Goal: Task Accomplishment & Management: Complete application form

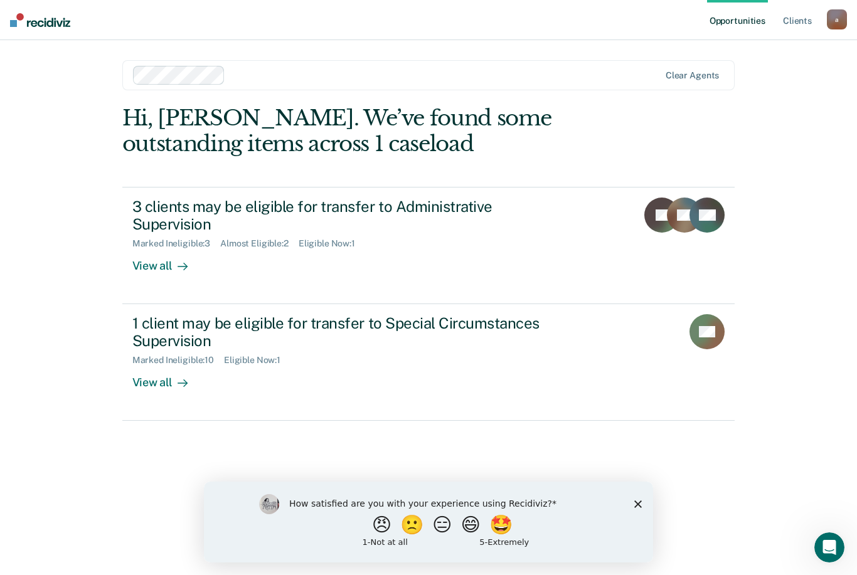
click at [157, 269] on div "View all" at bounding box center [167, 261] width 70 height 24
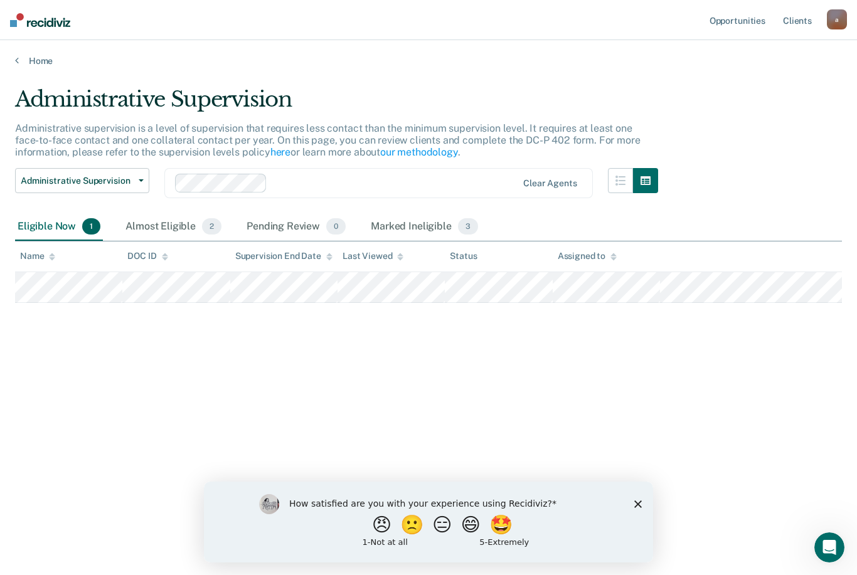
click at [36, 63] on link "Home" at bounding box center [428, 60] width 827 height 11
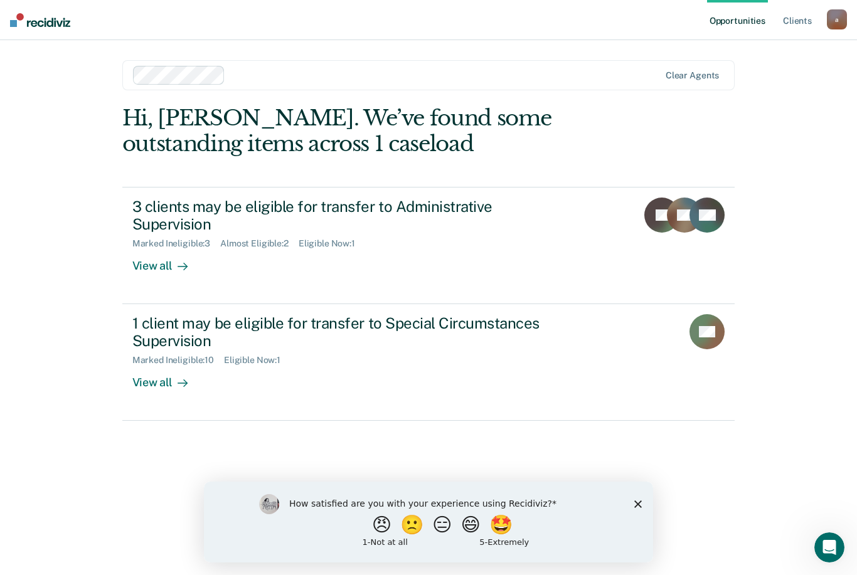
click at [149, 266] on div "View all" at bounding box center [167, 261] width 70 height 24
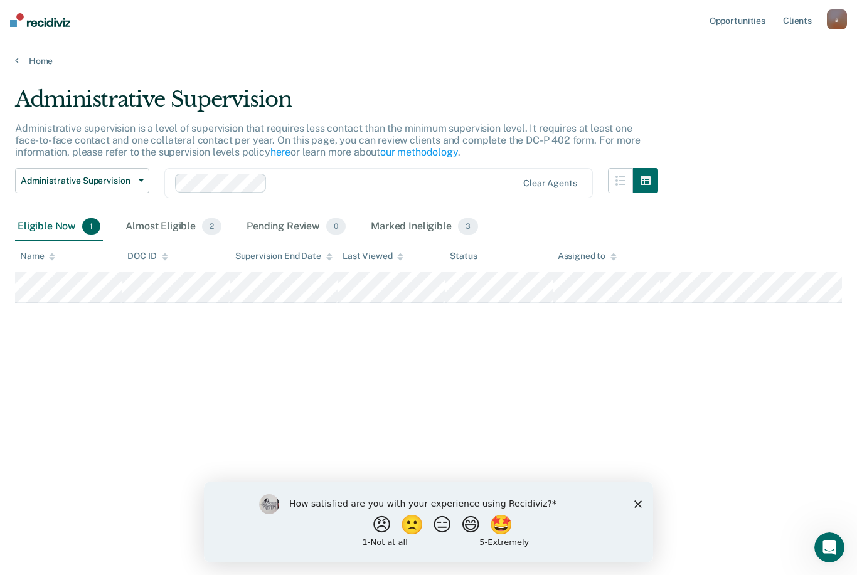
click at [159, 220] on div "Almost Eligible 2" at bounding box center [173, 227] width 101 height 28
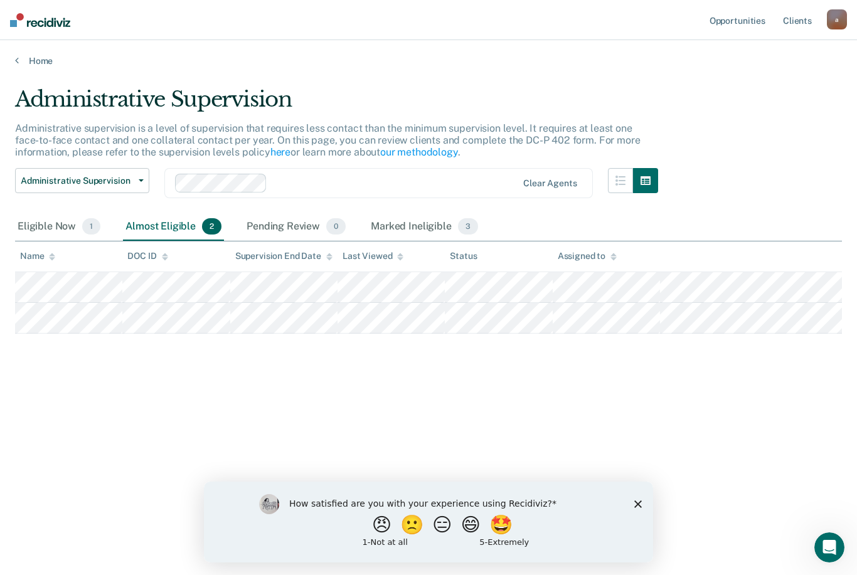
click at [38, 221] on div "Eligible Now 1" at bounding box center [59, 227] width 88 height 28
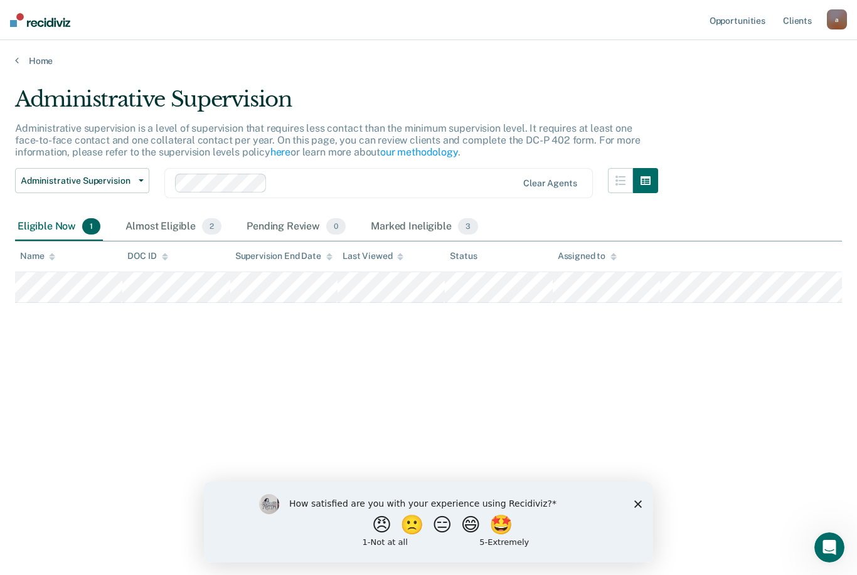
click at [4, 280] on main "Administrative Supervision Administrative supervision is a level of supervision…" at bounding box center [428, 318] width 857 height 505
click at [21, 64] on link "Home" at bounding box center [428, 60] width 827 height 11
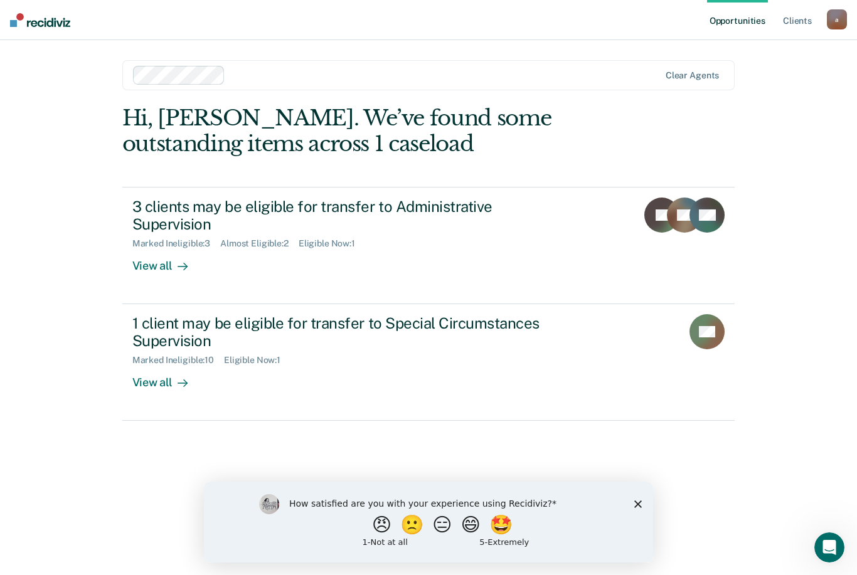
click at [150, 371] on div "View all" at bounding box center [167, 378] width 70 height 24
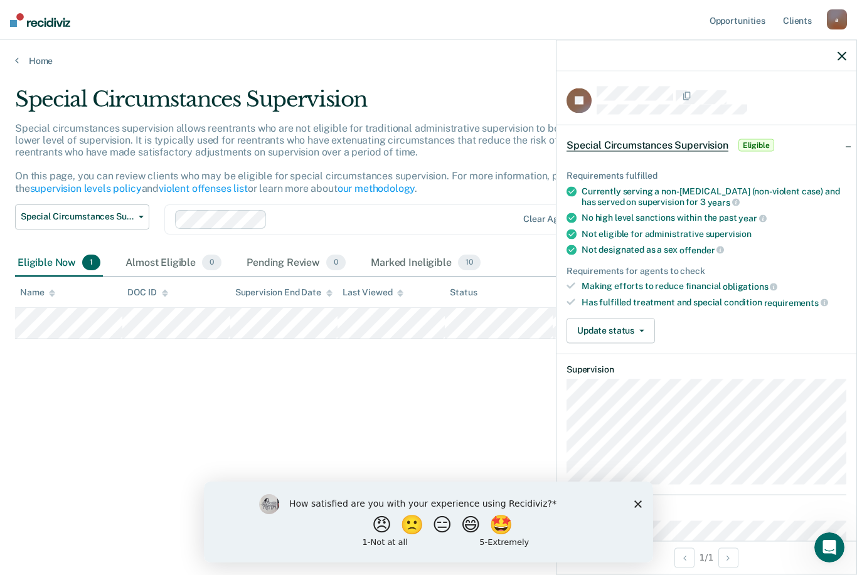
click at [628, 321] on button "Update status" at bounding box center [610, 330] width 88 height 25
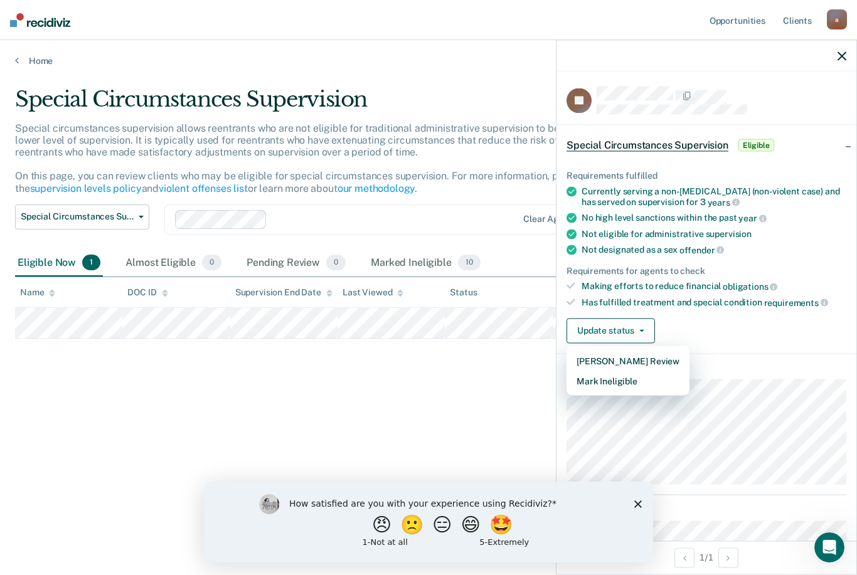
click at [431, 403] on div "Special Circumstances Supervision Special circumstances supervision allows reen…" at bounding box center [428, 284] width 827 height 395
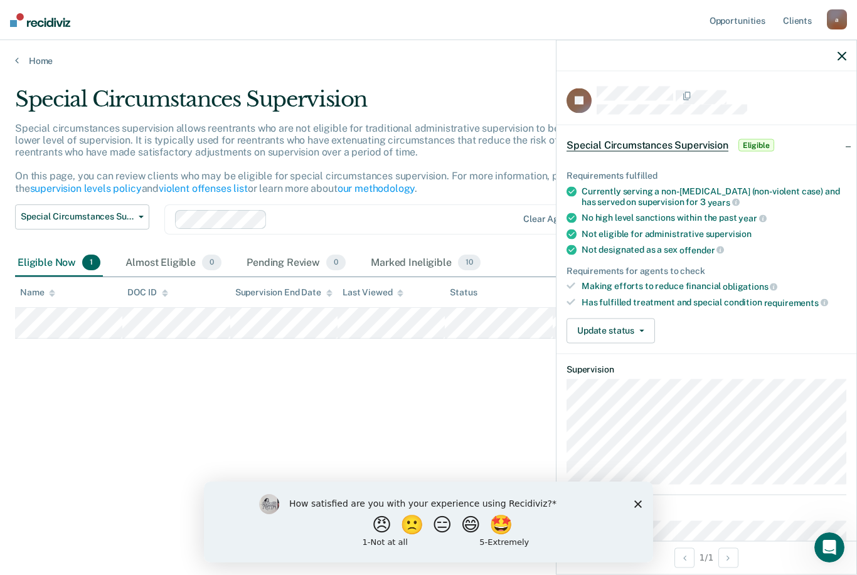
click at [641, 502] on polygon "Close survey" at bounding box center [638, 505] width 8 height 8
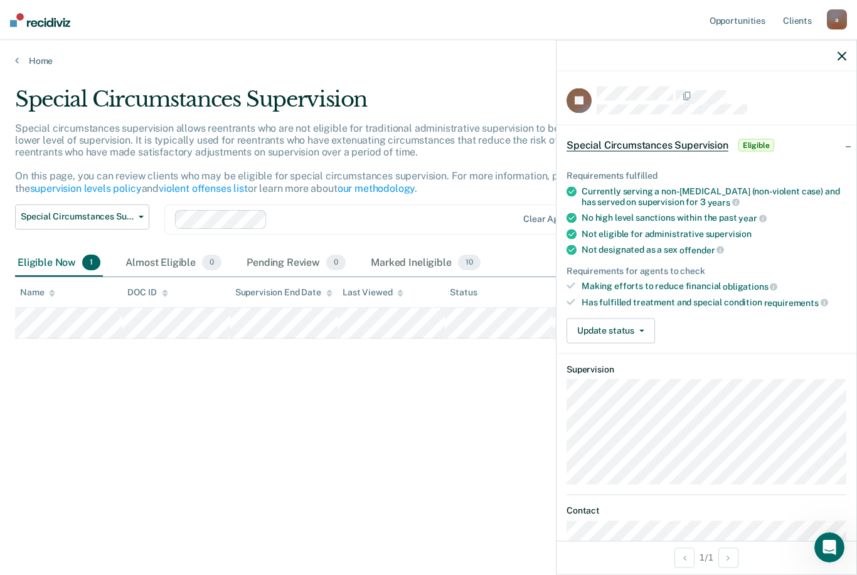
click at [105, 364] on div "Special Circumstances Supervision Special circumstances supervision allows reen…" at bounding box center [428, 284] width 827 height 395
click at [23, 61] on link "Home" at bounding box center [428, 60] width 827 height 11
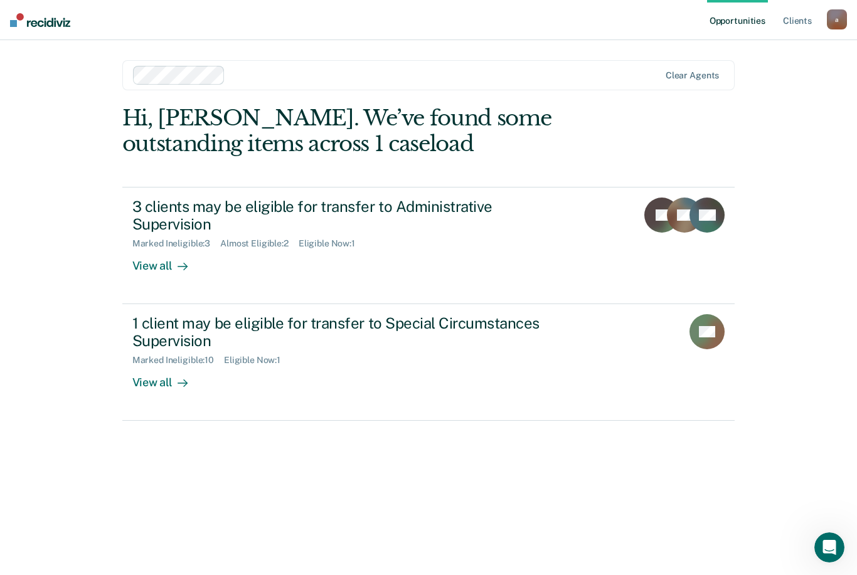
click at [156, 225] on div "3 clients may be eligible for transfer to Administrative Supervision" at bounding box center [352, 216] width 440 height 36
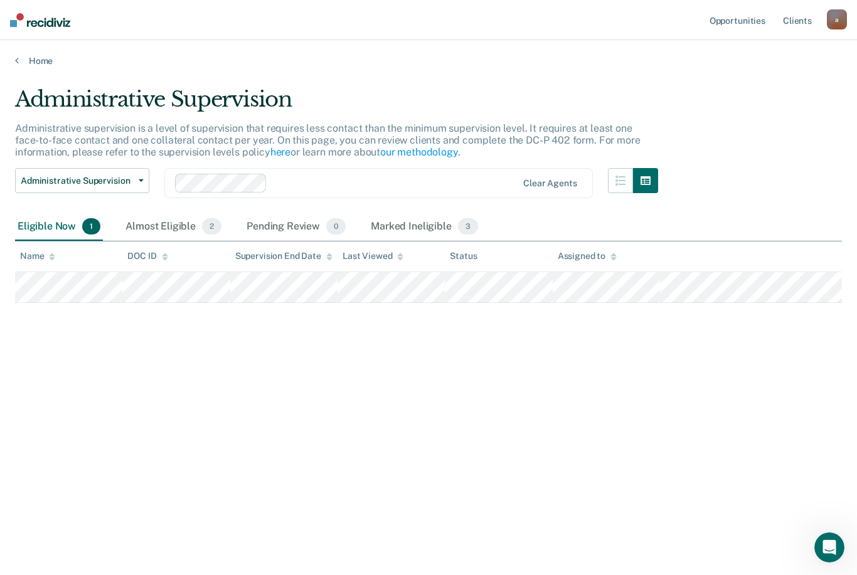
click at [267, 224] on div "Pending Review 0" at bounding box center [296, 227] width 104 height 28
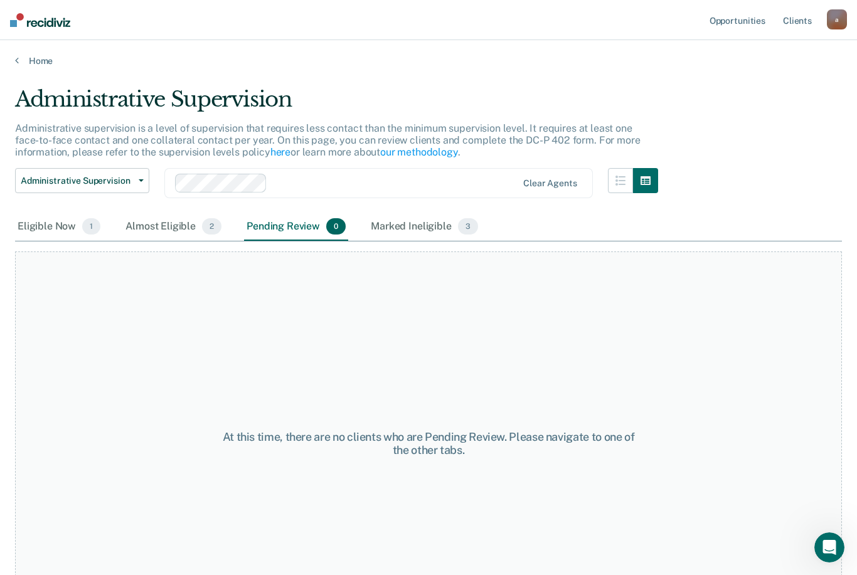
click at [277, 228] on div "Pending Review 0" at bounding box center [296, 227] width 104 height 28
click at [420, 234] on div "Marked Ineligible 3" at bounding box center [424, 227] width 112 height 28
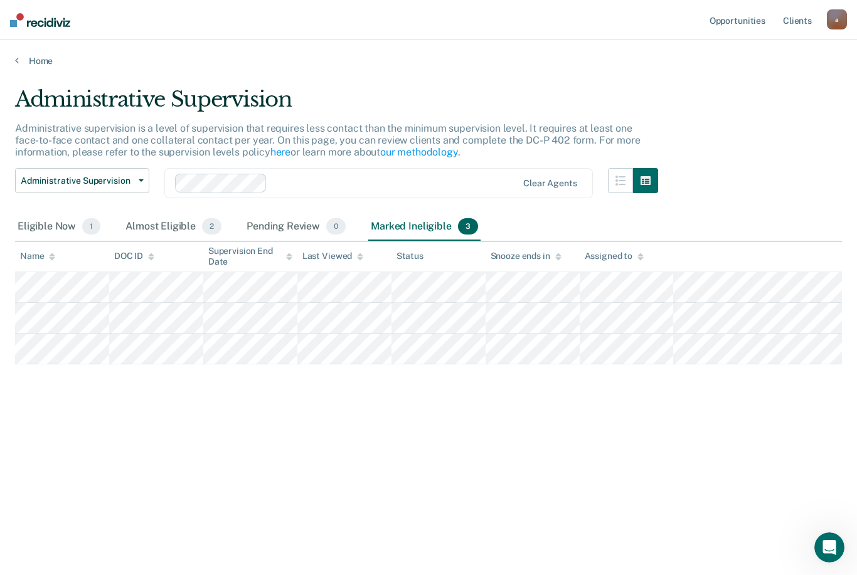
click at [272, 220] on div "Pending Review 0" at bounding box center [296, 227] width 104 height 28
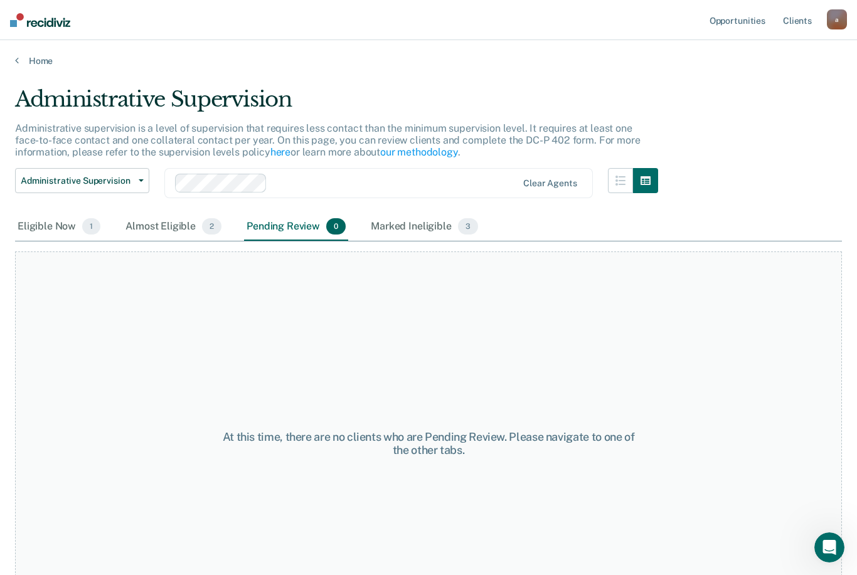
click at [156, 220] on div "Almost Eligible 2" at bounding box center [173, 227] width 101 height 28
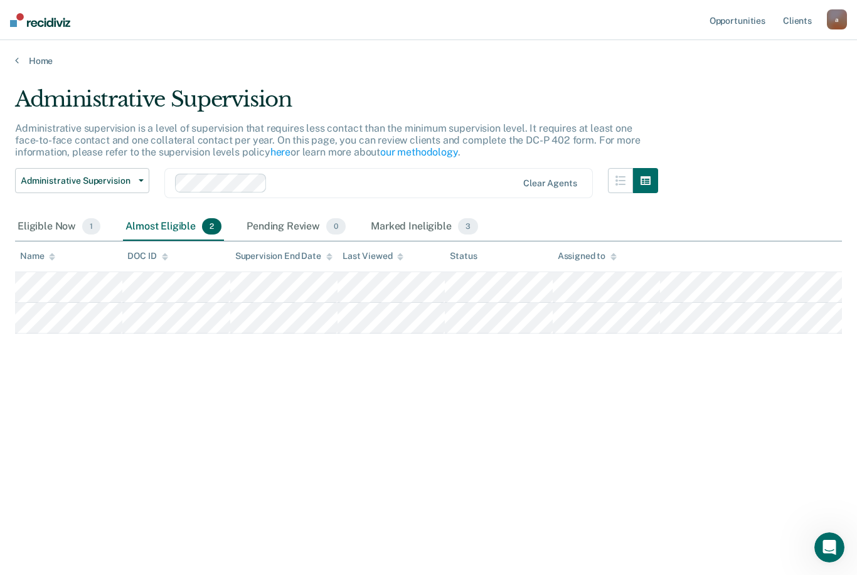
click at [37, 220] on div "Eligible Now 1" at bounding box center [59, 227] width 88 height 28
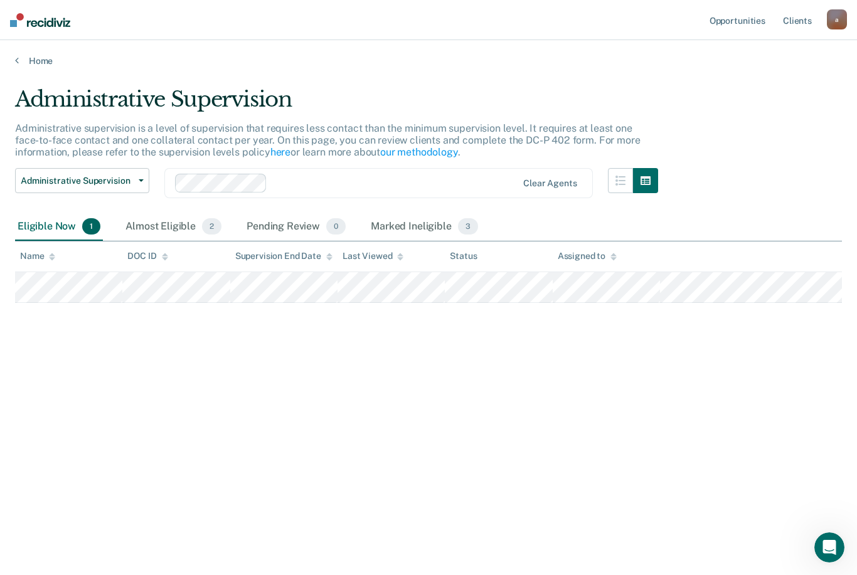
click at [161, 221] on div "Almost Eligible 2" at bounding box center [173, 227] width 101 height 28
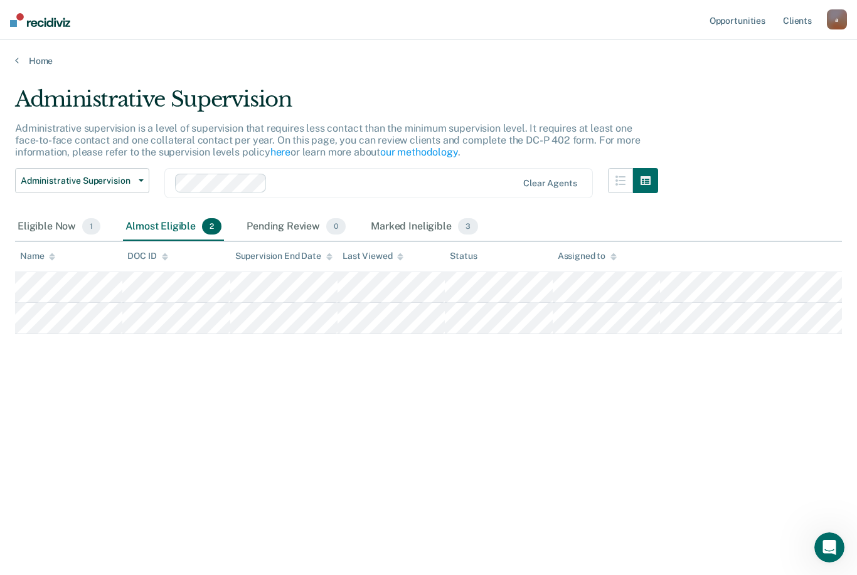
click at [40, 223] on div "Eligible Now 1" at bounding box center [59, 227] width 88 height 28
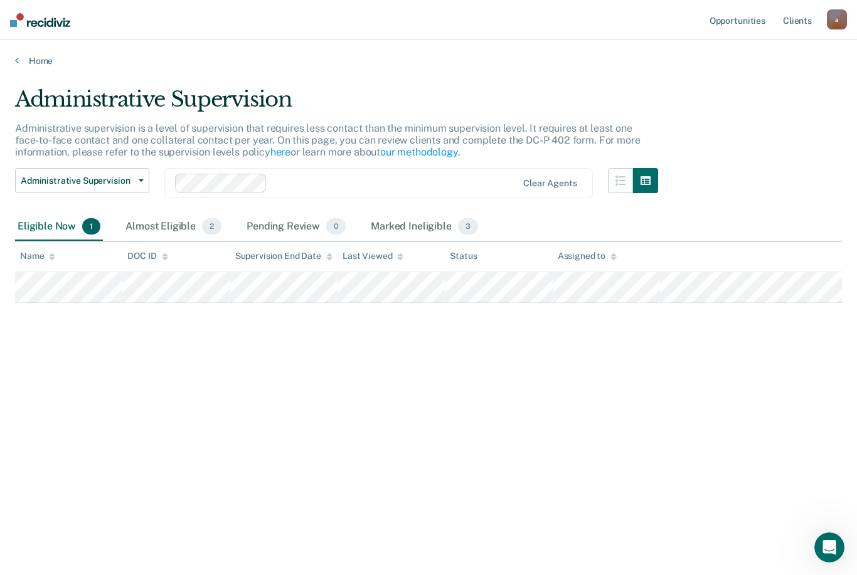
click at [75, 331] on div "Administrative Supervision Administrative supervision is a level of supervision…" at bounding box center [428, 284] width 827 height 395
click at [621, 176] on icon "button" at bounding box center [620, 181] width 10 height 10
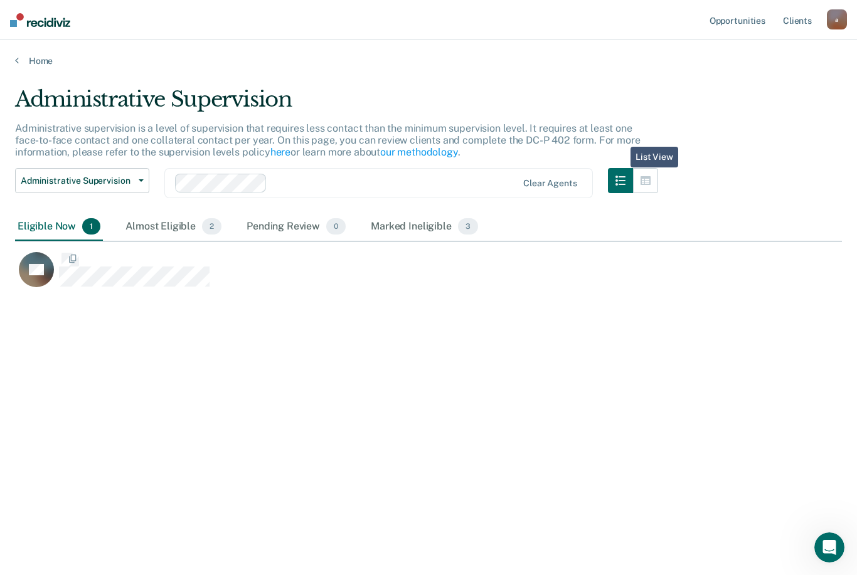
scroll to position [435, 827]
click at [648, 176] on icon "button" at bounding box center [646, 180] width 10 height 9
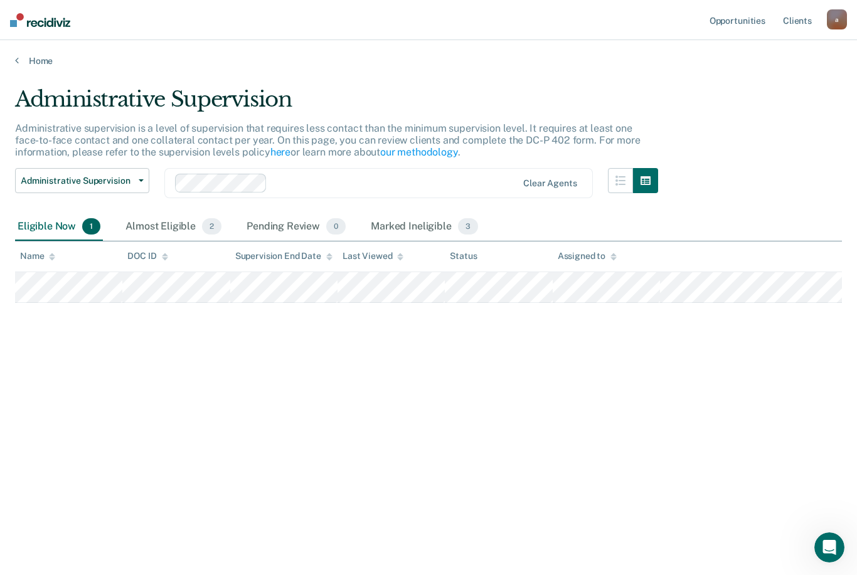
click at [95, 296] on div "Administrative Supervision Administrative supervision is a level of supervision…" at bounding box center [428, 284] width 827 height 395
click at [112, 325] on div "Administrative Supervision Administrative supervision is a level of supervision…" at bounding box center [428, 284] width 827 height 395
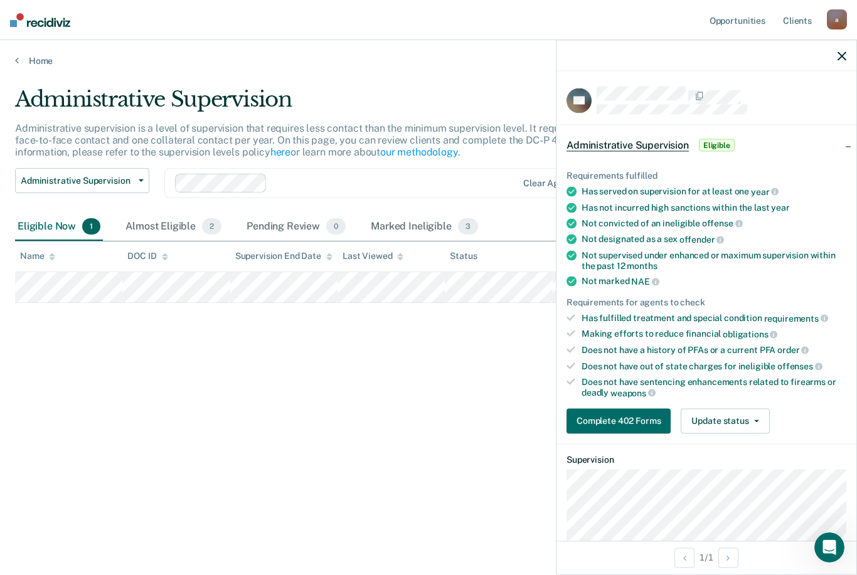
scroll to position [0, 0]
click at [715, 408] on button "Update status" at bounding box center [725, 420] width 88 height 25
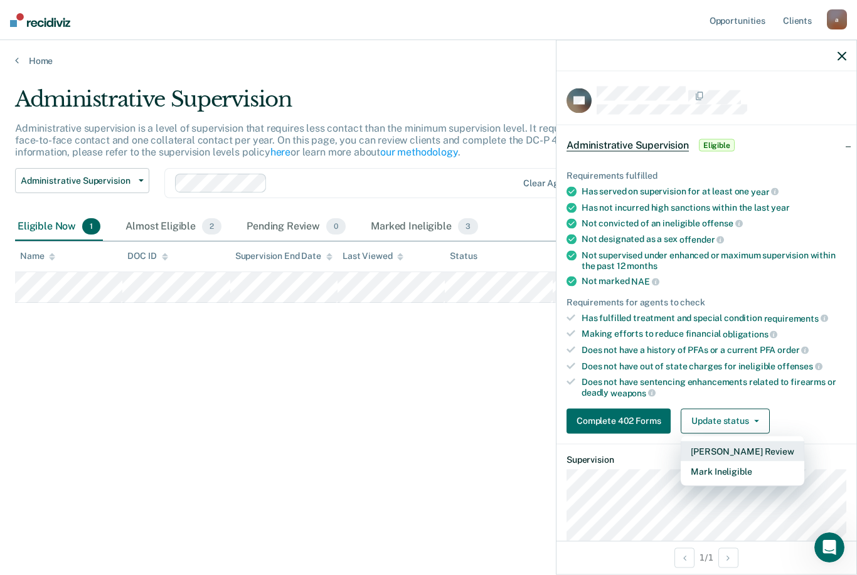
click at [709, 441] on button "[PERSON_NAME] Review" at bounding box center [742, 451] width 123 height 20
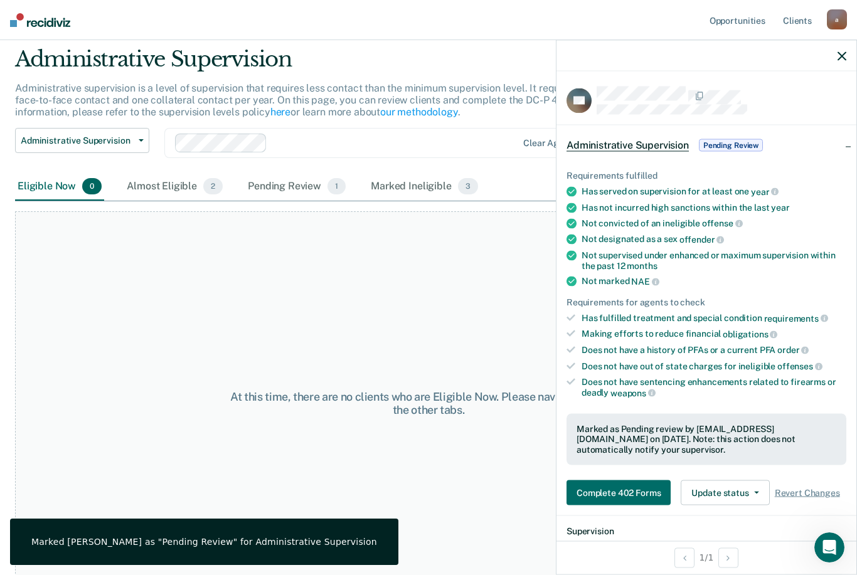
click at [230, 302] on div "At this time, there are no clients who are Eligible Now. Please navigate to one…" at bounding box center [428, 403] width 827 height 385
click at [594, 486] on button "Complete 402 Forms" at bounding box center [618, 493] width 104 height 25
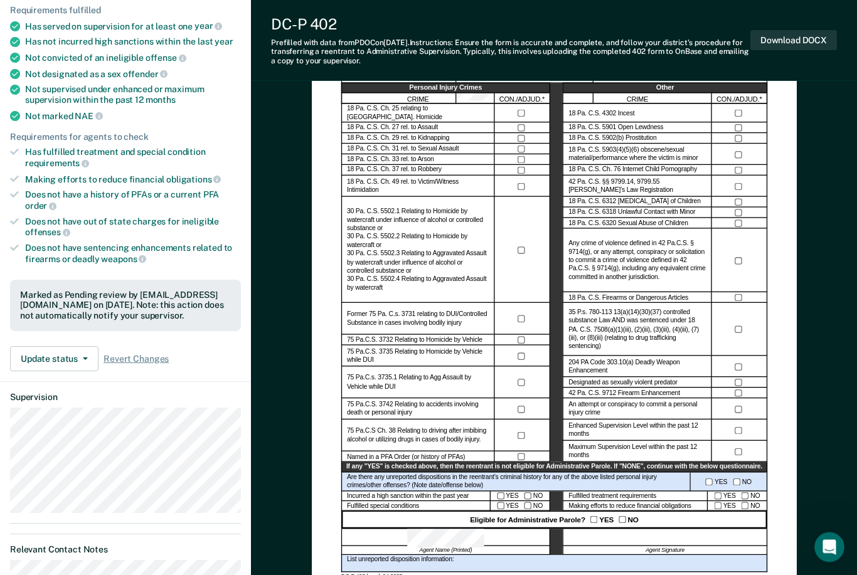
scroll to position [162, 0]
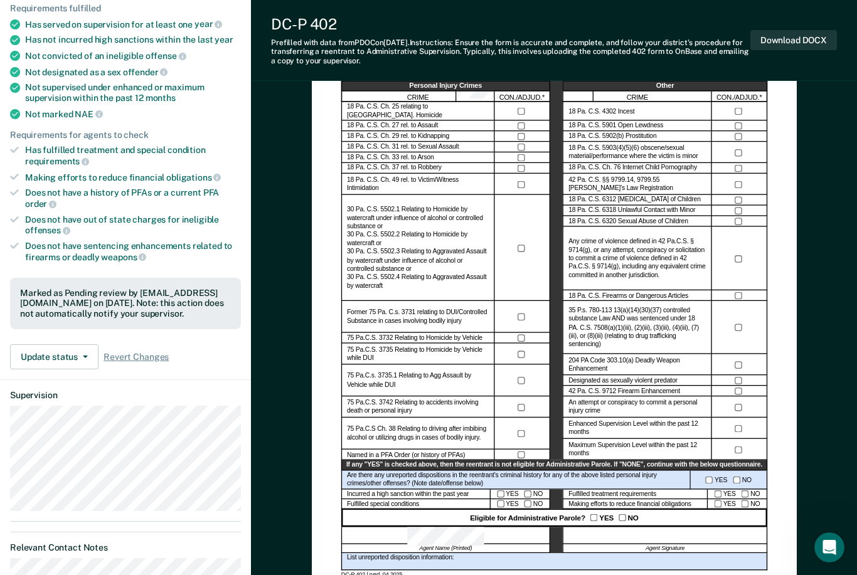
click at [497, 508] on div "YES NO" at bounding box center [520, 504] width 60 height 10
click at [347, 334] on label "75 Pa.C.S. 3732 Relating to Homicide by Vehicle" at bounding box center [415, 338] width 136 height 9
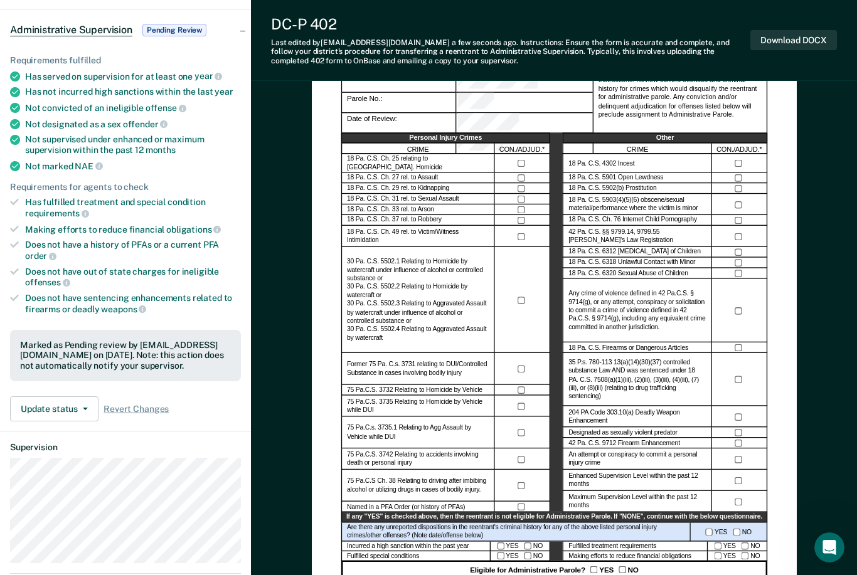
scroll to position [0, 0]
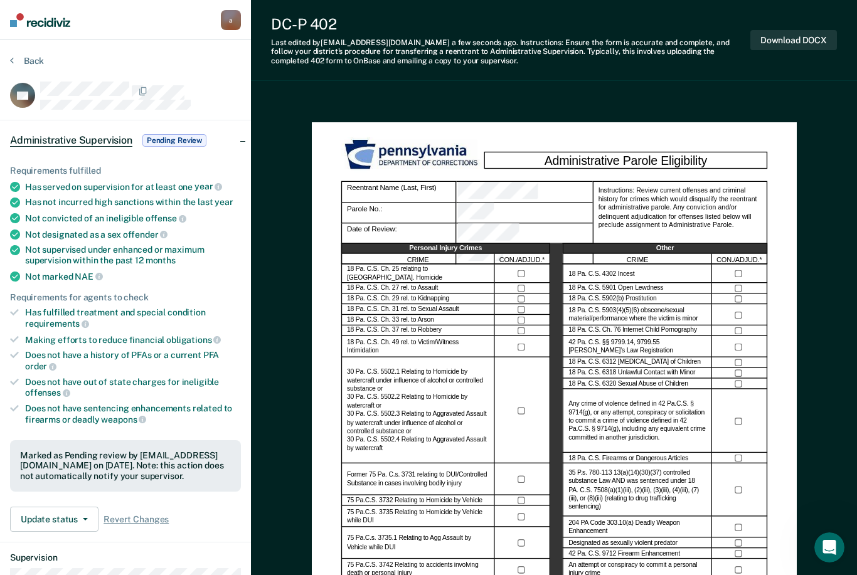
click at [27, 63] on button "Back" at bounding box center [27, 60] width 34 height 11
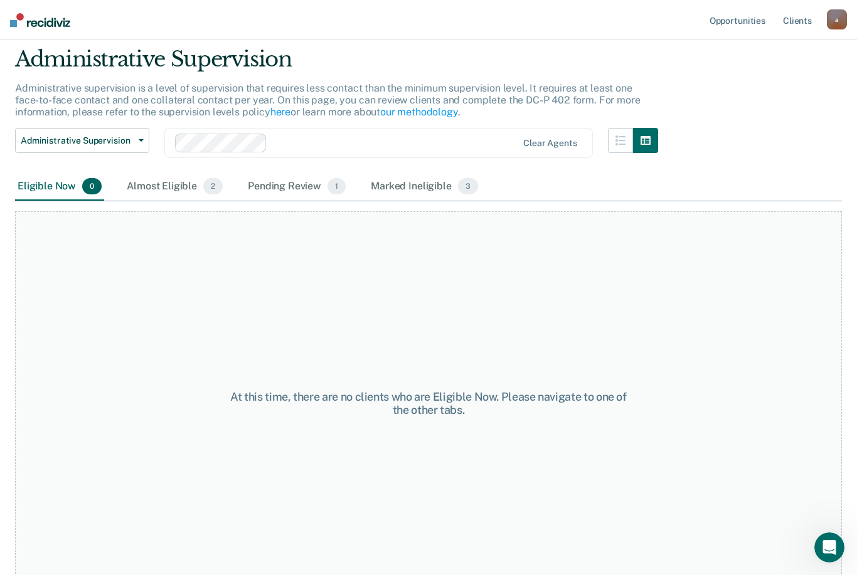
click at [252, 186] on div "Pending Review 1" at bounding box center [296, 187] width 103 height 28
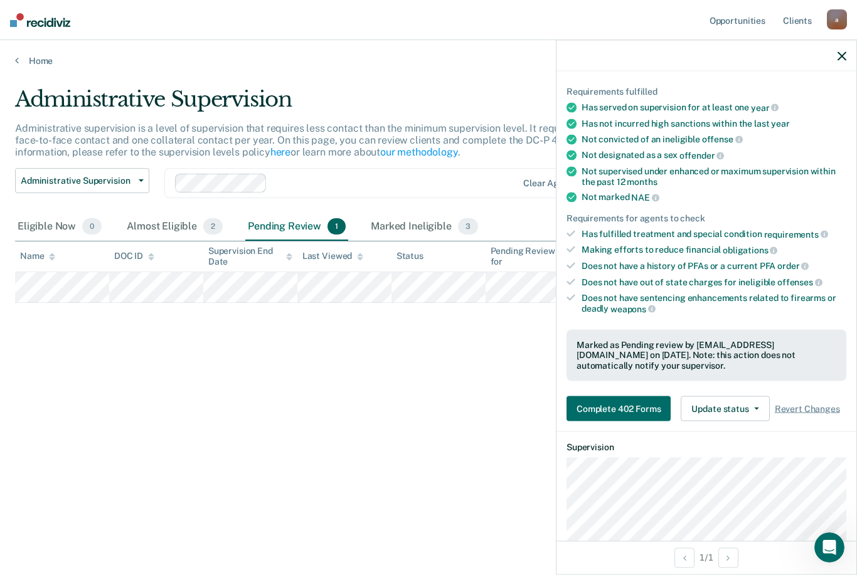
scroll to position [111, 0]
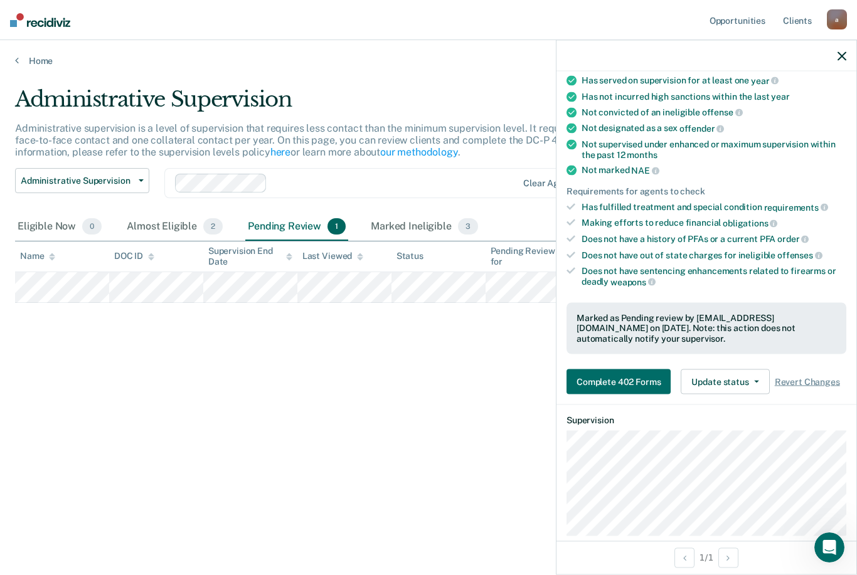
click at [593, 370] on button "Complete 402 Forms" at bounding box center [618, 382] width 104 height 25
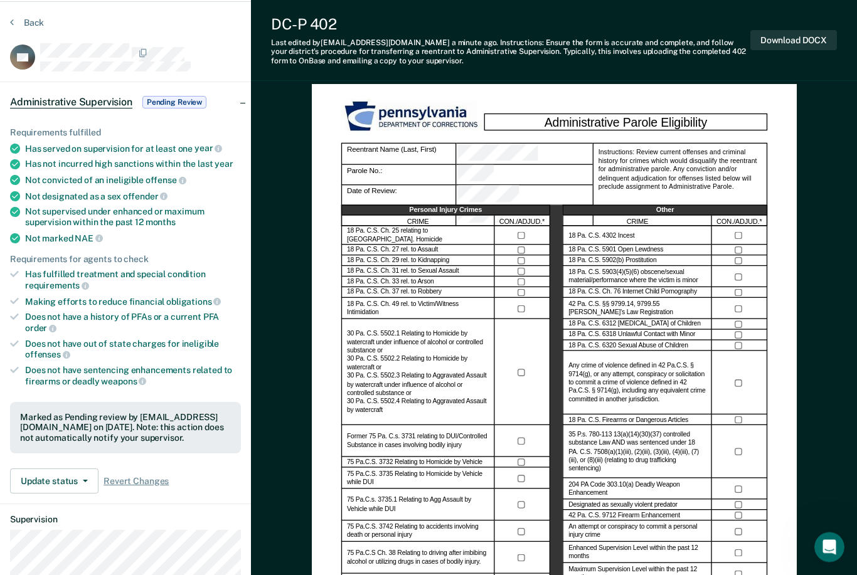
scroll to position [163, 0]
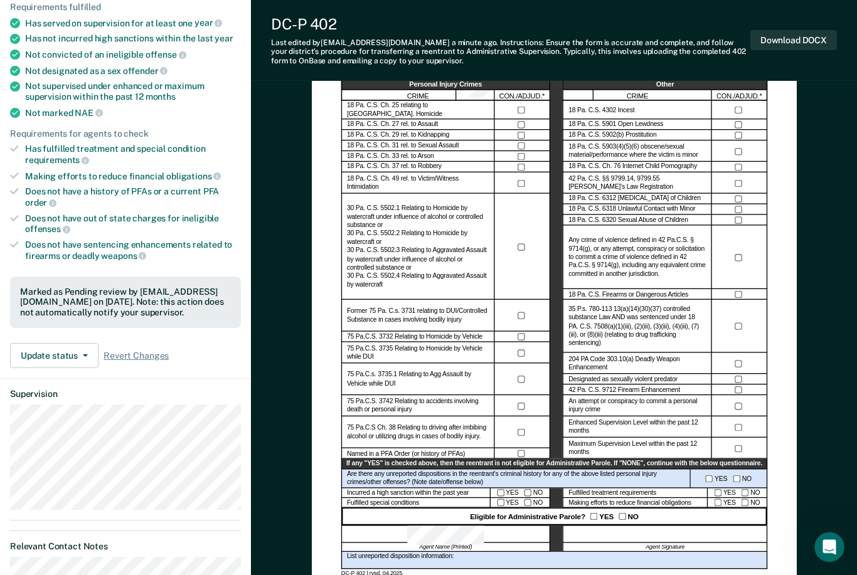
click at [516, 343] on div at bounding box center [521, 353] width 55 height 21
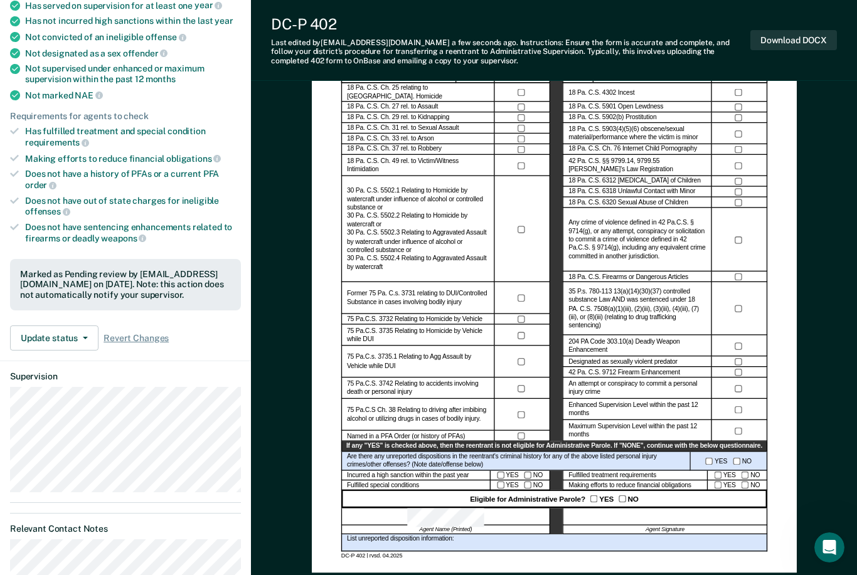
scroll to position [168, 0]
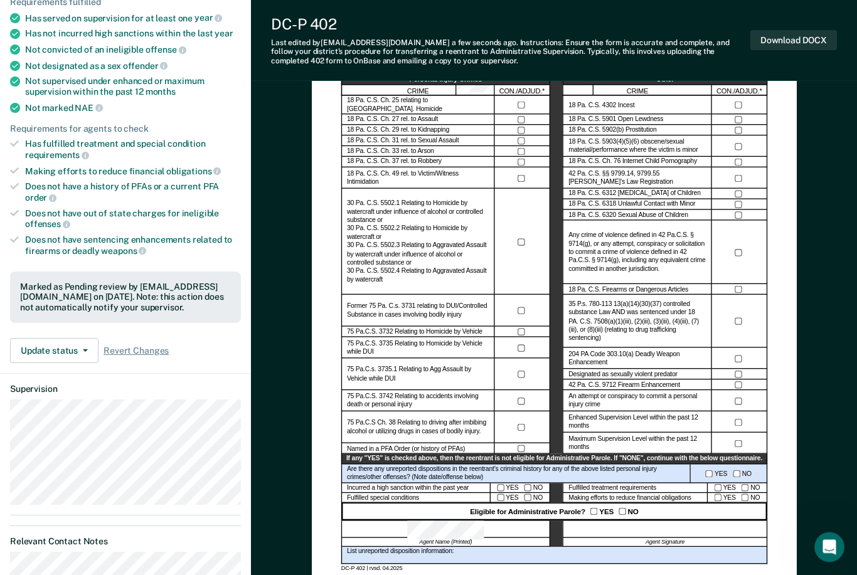
click at [782, 36] on button "Download DOCX" at bounding box center [793, 40] width 87 height 21
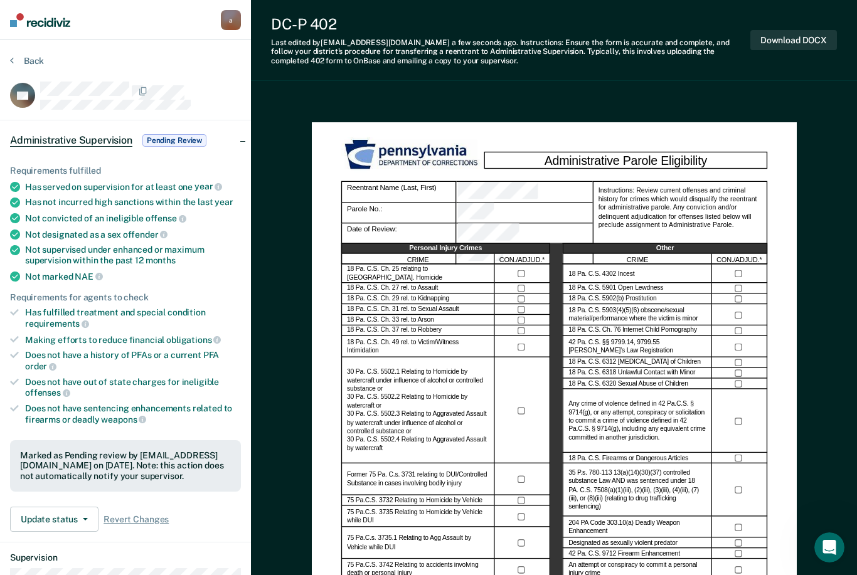
click at [804, 41] on button "Download DOCX" at bounding box center [793, 40] width 87 height 21
click at [24, 55] on button "Back" at bounding box center [27, 60] width 34 height 11
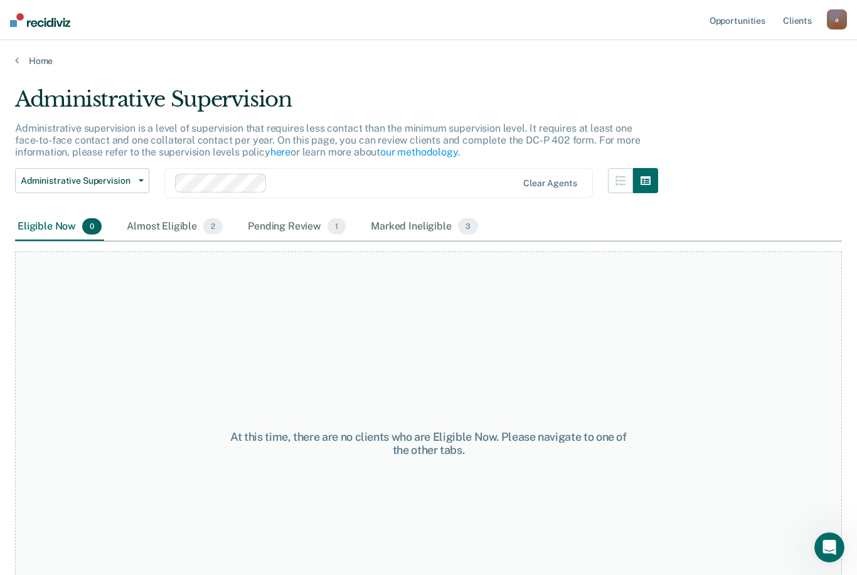
click at [147, 207] on div "Administrative Supervision Administrative Supervision Special Circumstances Sup…" at bounding box center [82, 190] width 134 height 45
click at [171, 238] on div "Almost Eligible 2" at bounding box center [174, 227] width 101 height 28
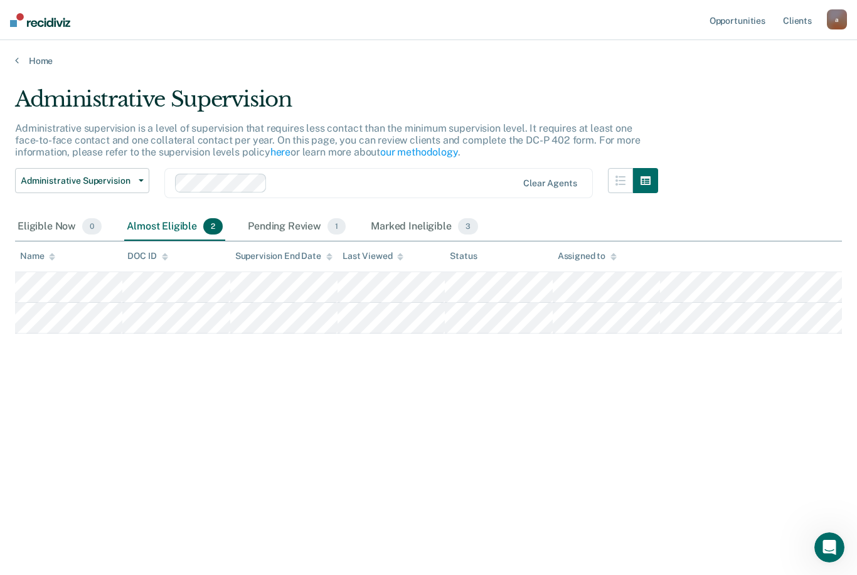
click at [285, 228] on div "Pending Review 1" at bounding box center [296, 227] width 103 height 28
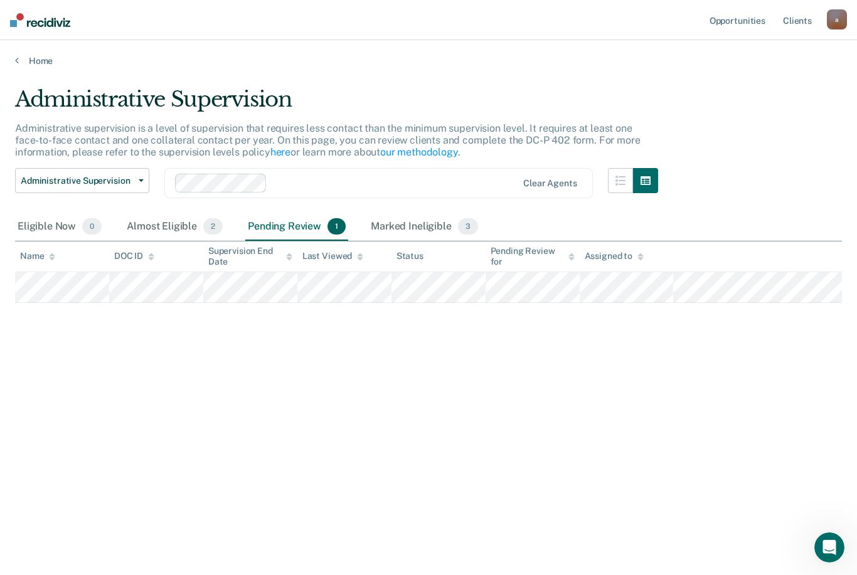
click at [398, 203] on div "Administrative Supervision Administrative Supervision Special Circumstances Sup…" at bounding box center [336, 190] width 643 height 45
click at [403, 220] on div "Marked Ineligible 3" at bounding box center [424, 227] width 112 height 28
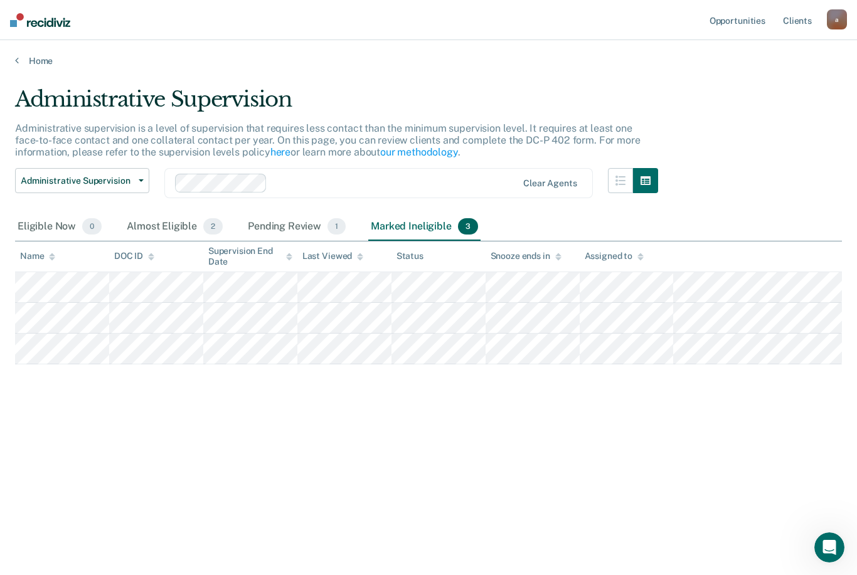
click at [262, 232] on div "Pending Review 1" at bounding box center [296, 227] width 103 height 28
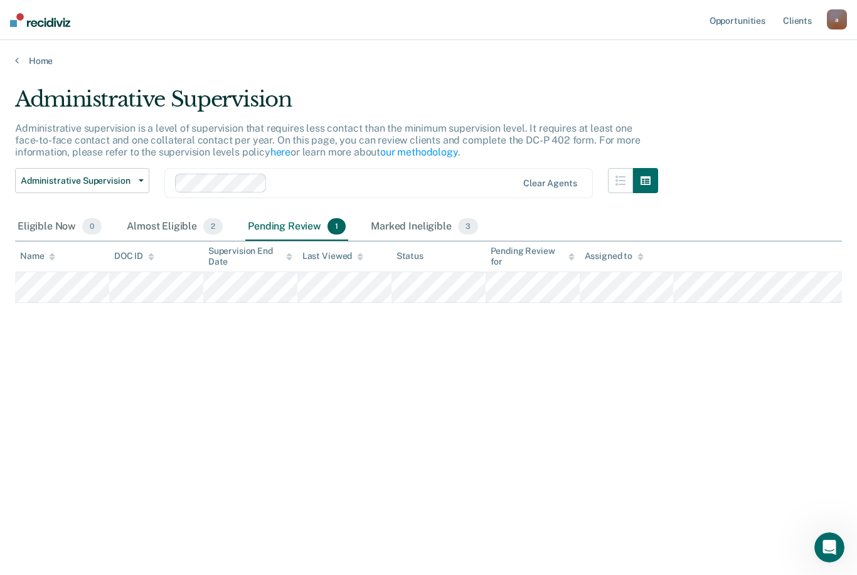
click at [137, 224] on div "Almost Eligible 2" at bounding box center [174, 227] width 101 height 28
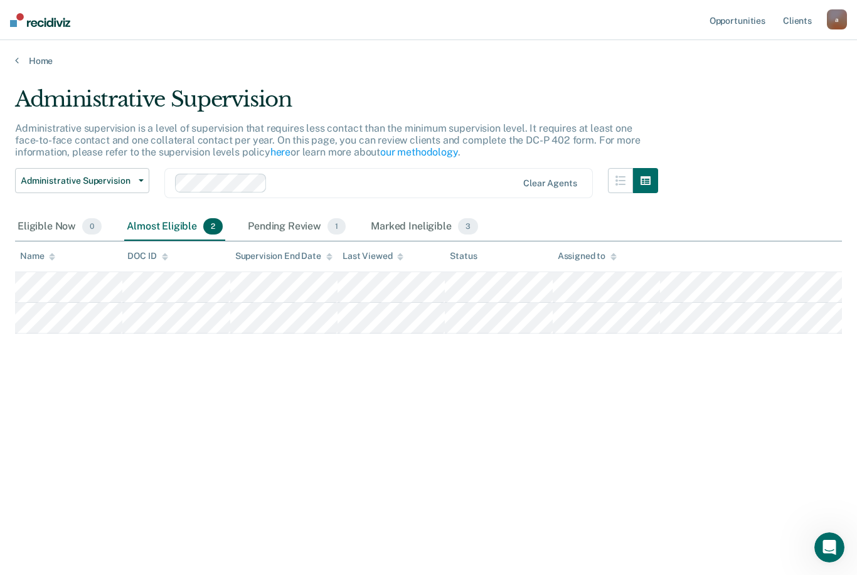
click at [52, 237] on div "Eligible Now 0" at bounding box center [59, 227] width 89 height 28
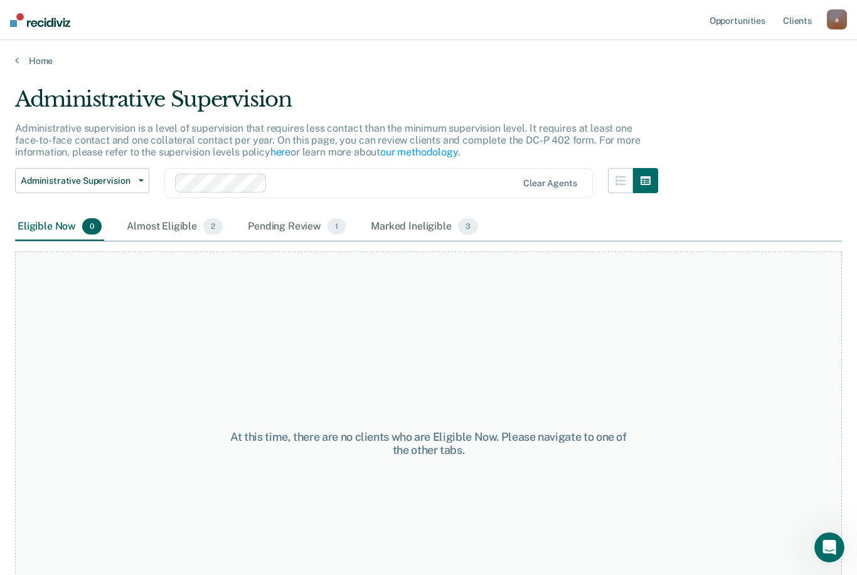
click at [430, 233] on div "Marked Ineligible 3" at bounding box center [424, 227] width 112 height 28
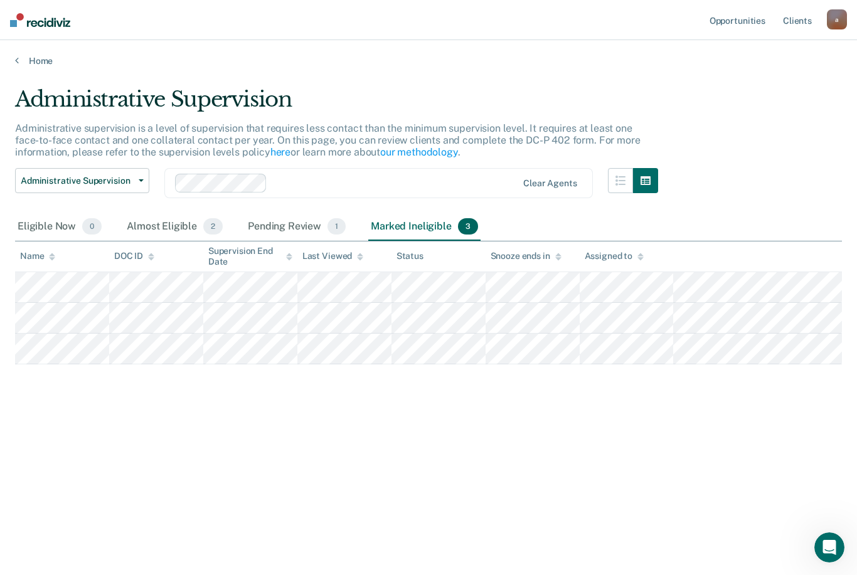
scroll to position [11, 0]
click at [274, 216] on div "Pending Review 1" at bounding box center [296, 227] width 103 height 28
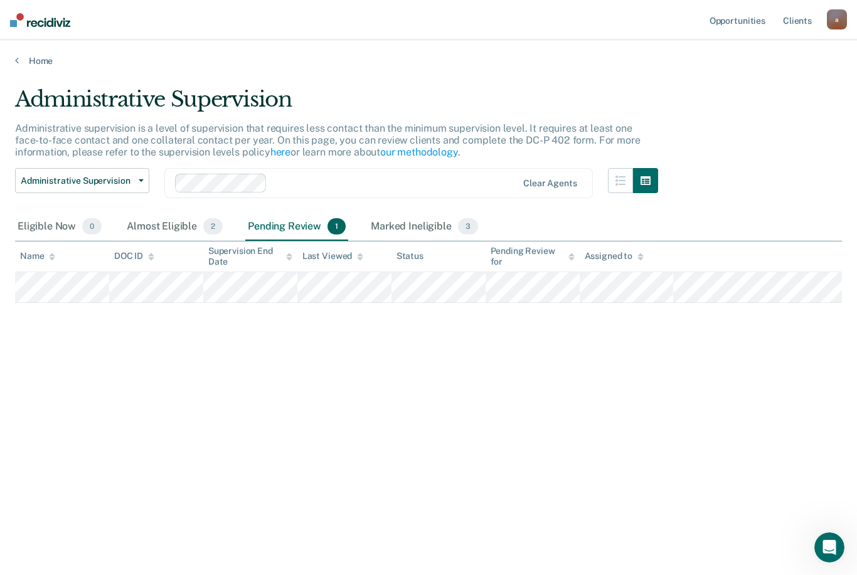
click at [156, 223] on div "Almost Eligible 2" at bounding box center [174, 227] width 101 height 28
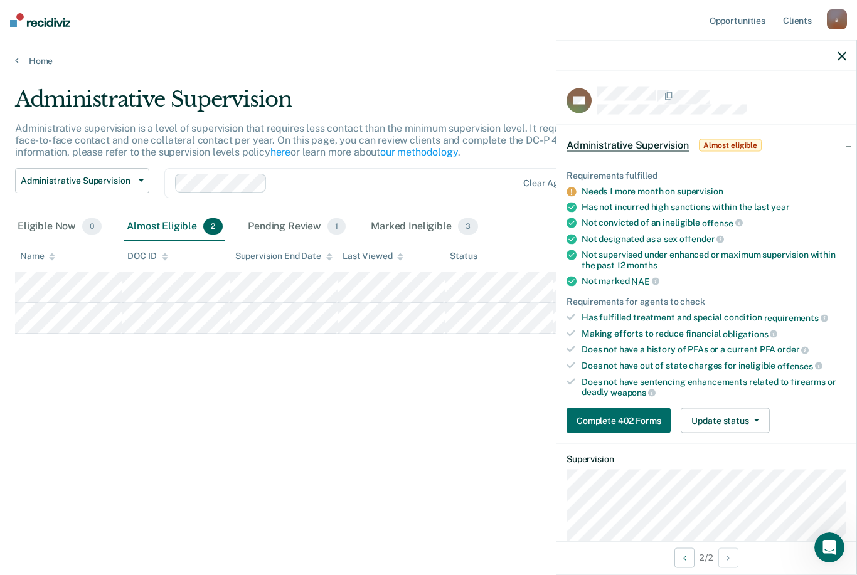
scroll to position [0, 0]
click at [844, 53] on icon "button" at bounding box center [841, 55] width 9 height 9
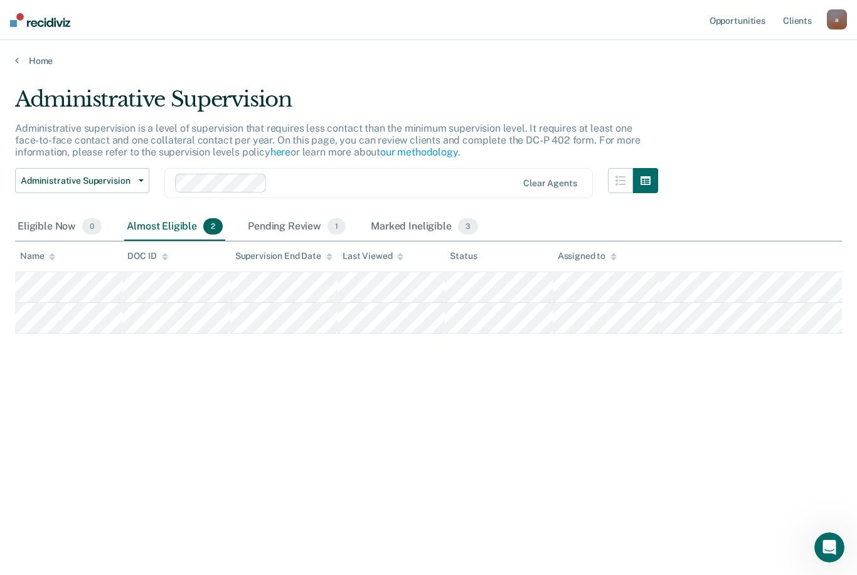
click at [381, 375] on div "Administrative Supervision Administrative supervision is a level of supervision…" at bounding box center [428, 284] width 827 height 395
click at [45, 233] on div "Eligible Now 0" at bounding box center [59, 227] width 89 height 28
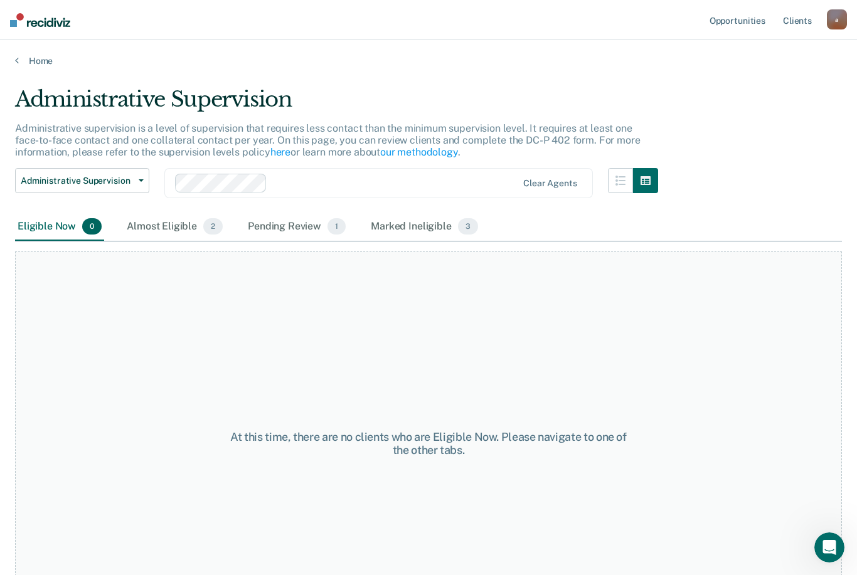
click at [134, 233] on div "Almost Eligible 2" at bounding box center [174, 227] width 101 height 28
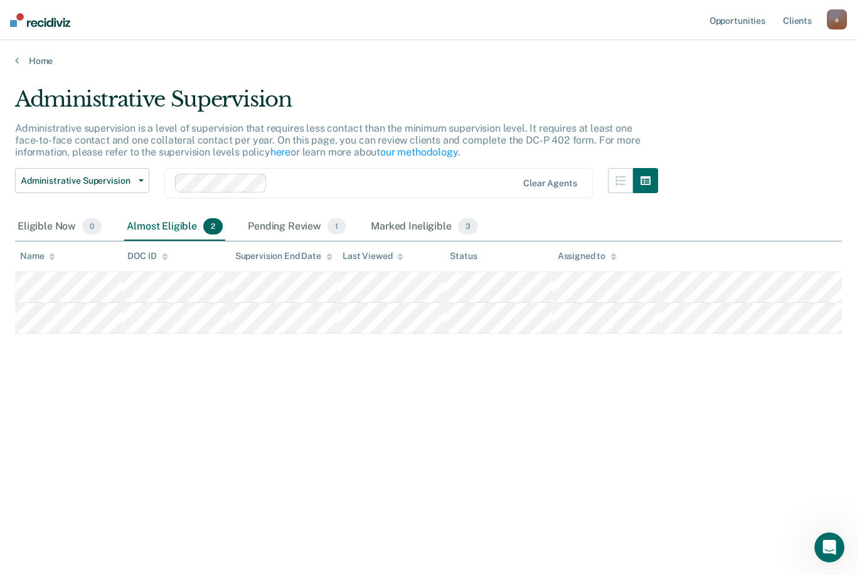
click at [129, 178] on span "Administrative Supervision" at bounding box center [77, 181] width 113 height 11
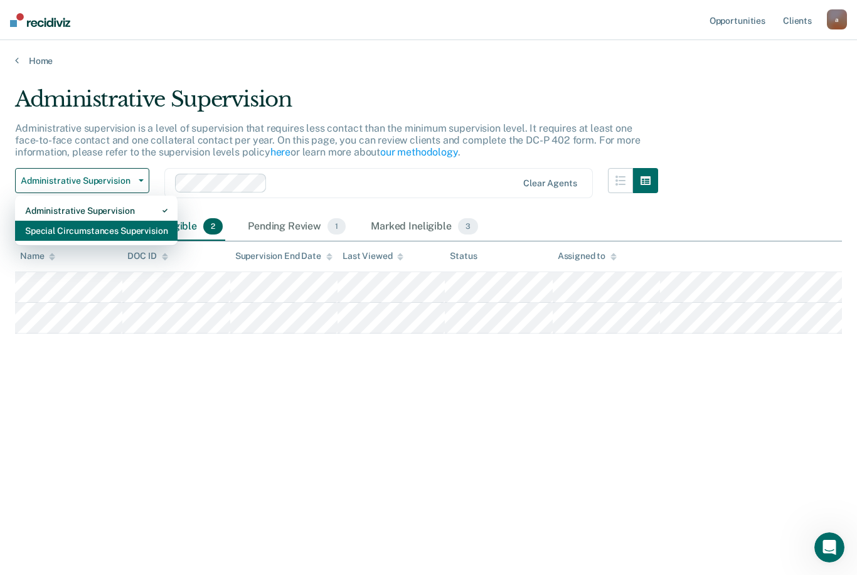
click at [63, 231] on div "Special Circumstances Supervision" at bounding box center [96, 231] width 142 height 20
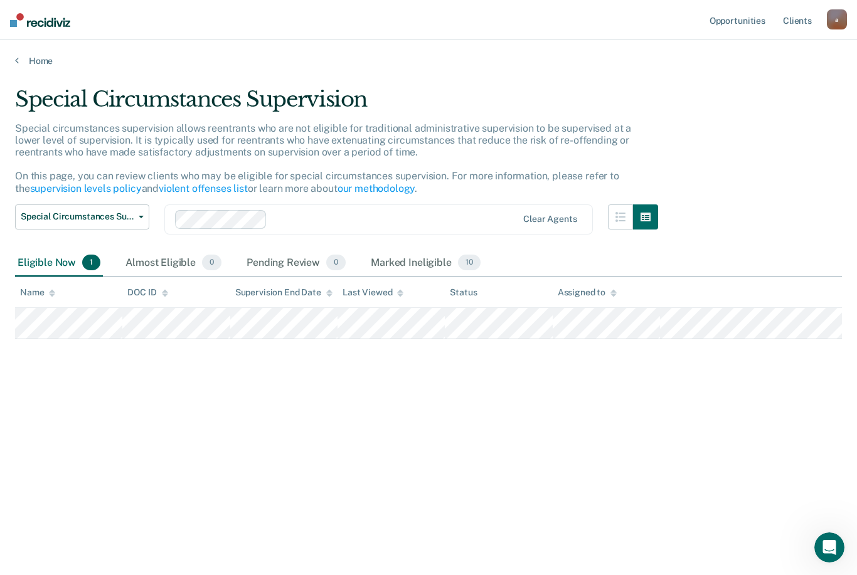
click at [31, 60] on link "Home" at bounding box center [428, 60] width 827 height 11
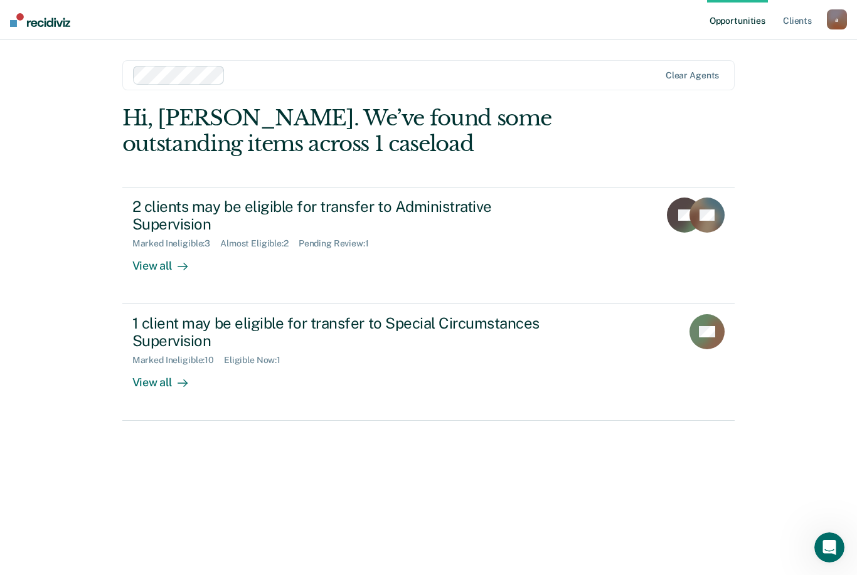
scroll to position [40, 0]
click at [149, 366] on div "View all" at bounding box center [167, 378] width 70 height 24
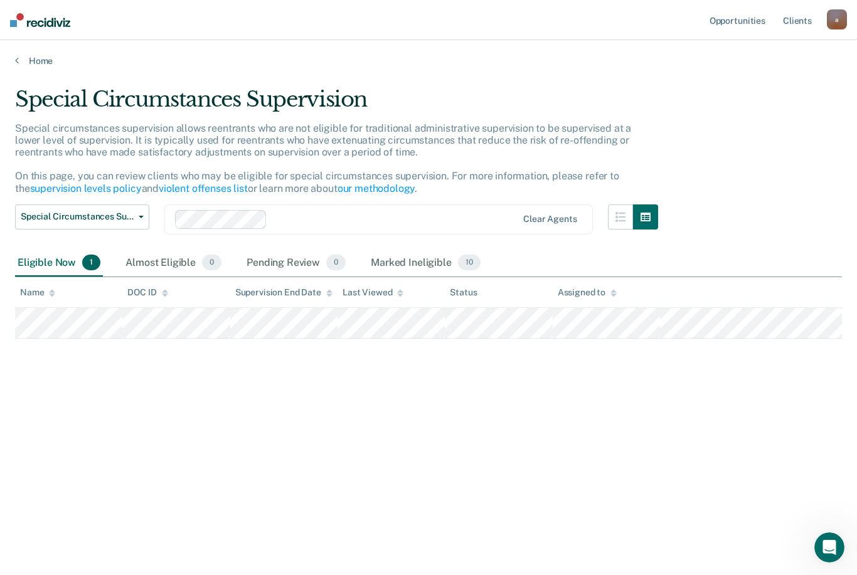
click at [379, 274] on div "Marked Ineligible 10" at bounding box center [425, 264] width 114 height 28
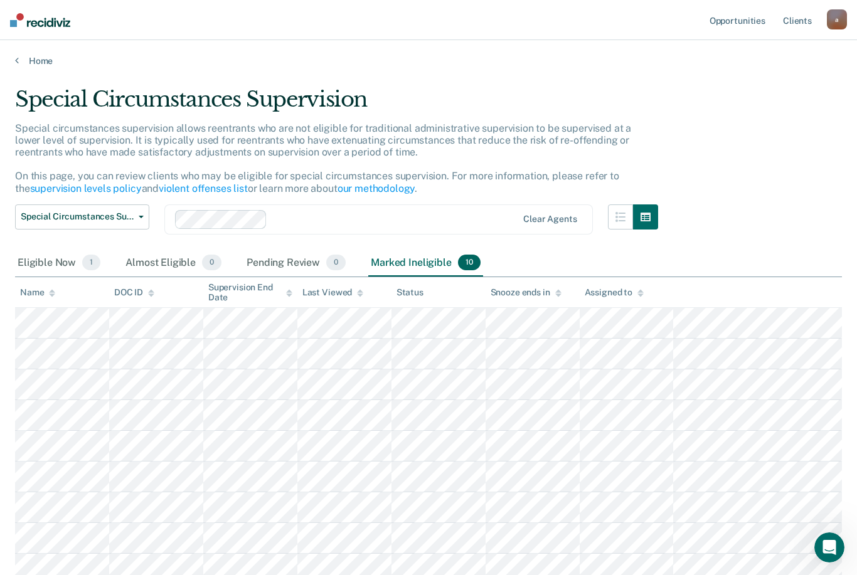
click at [27, 55] on link "Home" at bounding box center [428, 60] width 827 height 11
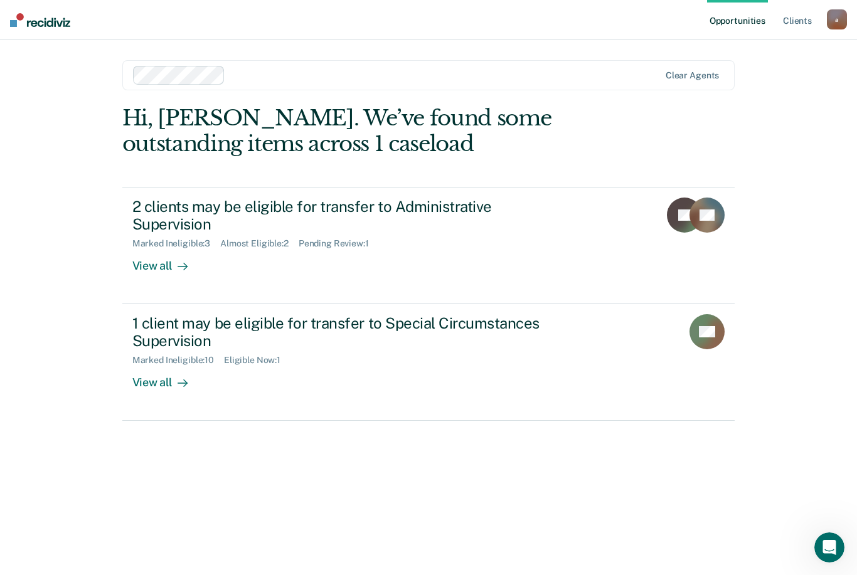
click at [164, 204] on div "2 clients may be eligible for transfer to Administrative Supervision" at bounding box center [352, 216] width 440 height 36
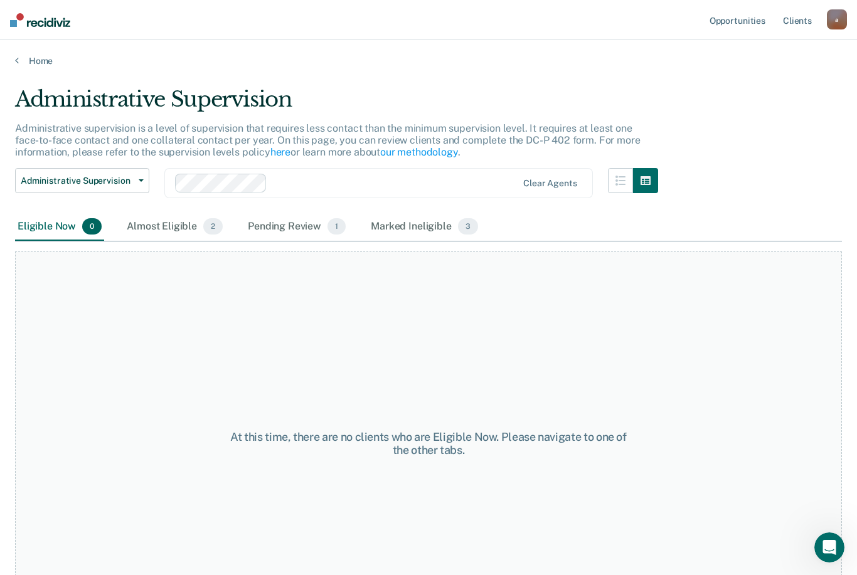
click at [412, 237] on div "Marked Ineligible 3" at bounding box center [424, 227] width 112 height 28
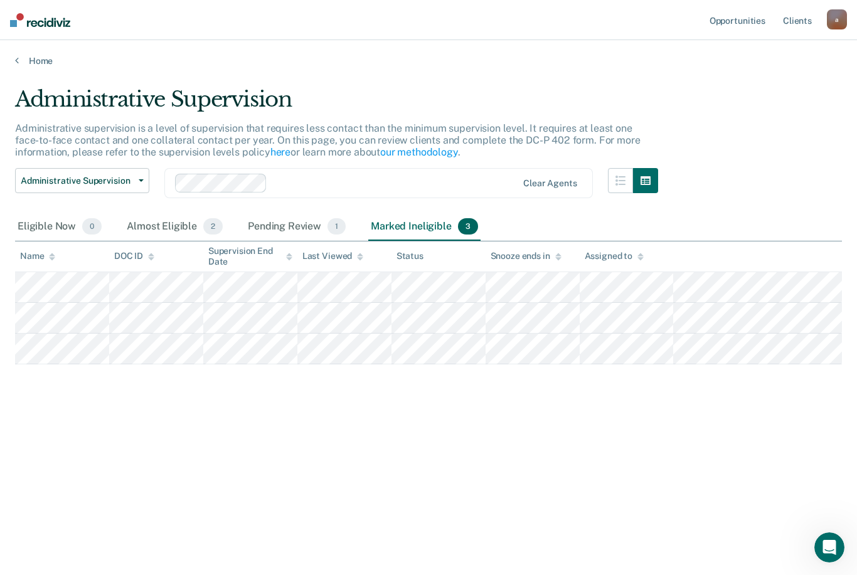
click at [156, 226] on div "Almost Eligible 2" at bounding box center [174, 227] width 101 height 28
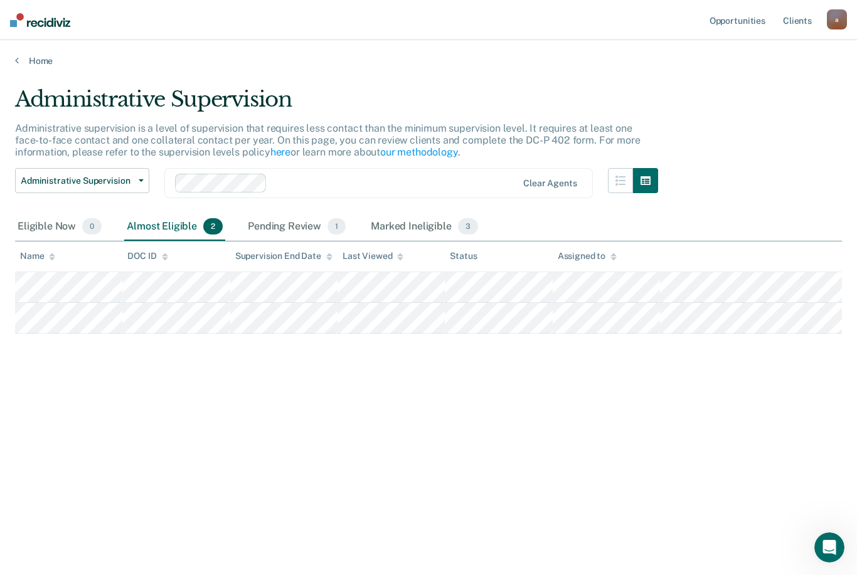
click at [269, 229] on div "Pending Review 1" at bounding box center [296, 227] width 103 height 28
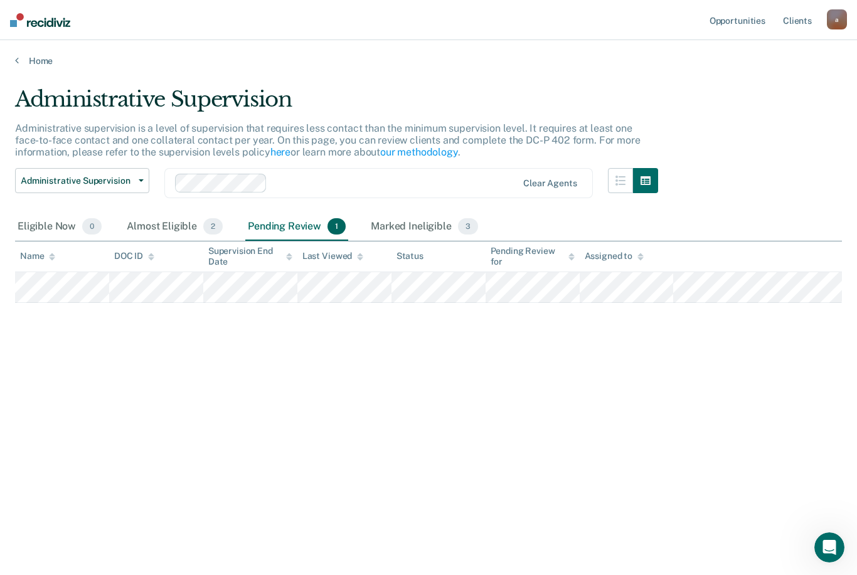
click at [159, 221] on div "Almost Eligible 2" at bounding box center [174, 227] width 101 height 28
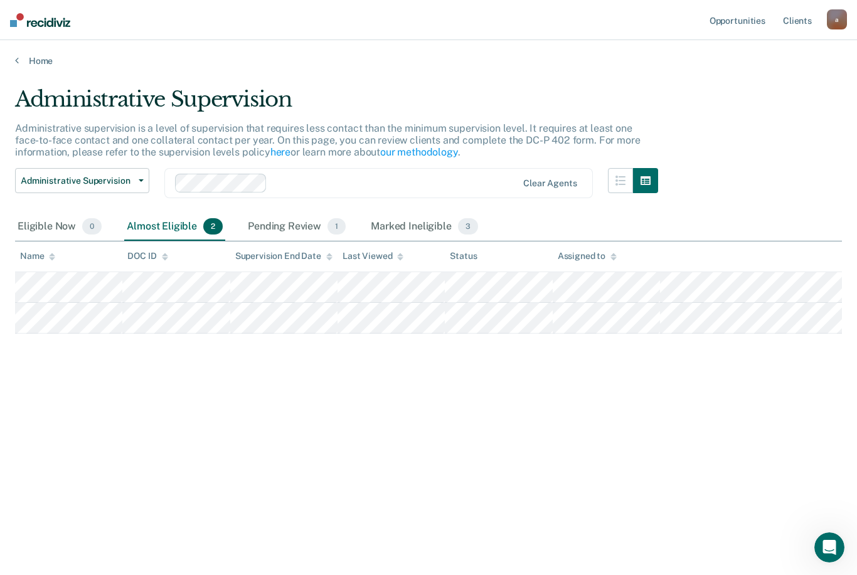
click at [35, 63] on link "Home" at bounding box center [428, 60] width 827 height 11
